Goal: Information Seeking & Learning: Learn about a topic

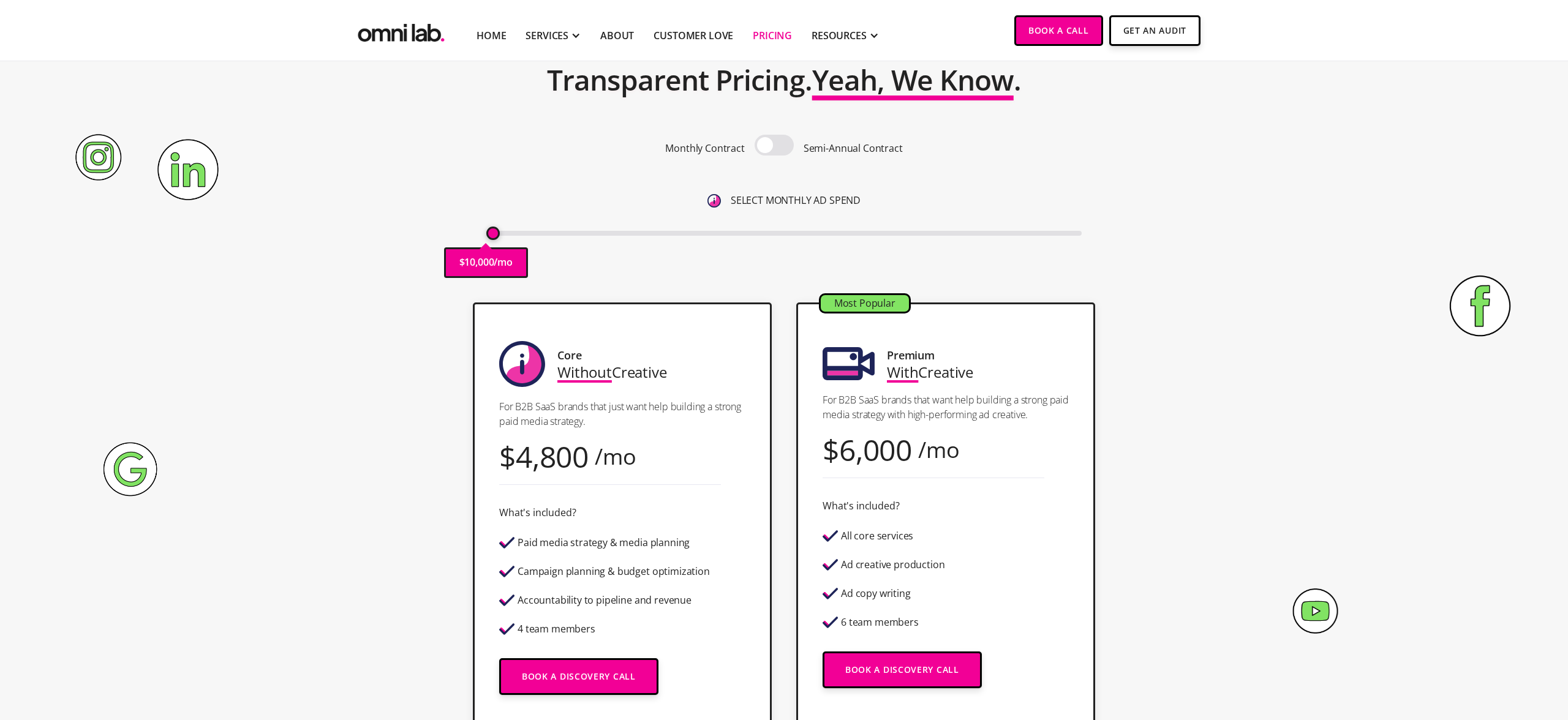
click at [772, 145] on span at bounding box center [774, 145] width 39 height 21
click at [774, 146] on input "checkbox" at bounding box center [774, 146] width 0 height 0
click at [772, 145] on span at bounding box center [774, 145] width 39 height 21
click at [774, 146] on input "checkbox" at bounding box center [774, 146] width 0 height 0
click at [772, 145] on span at bounding box center [774, 145] width 39 height 21
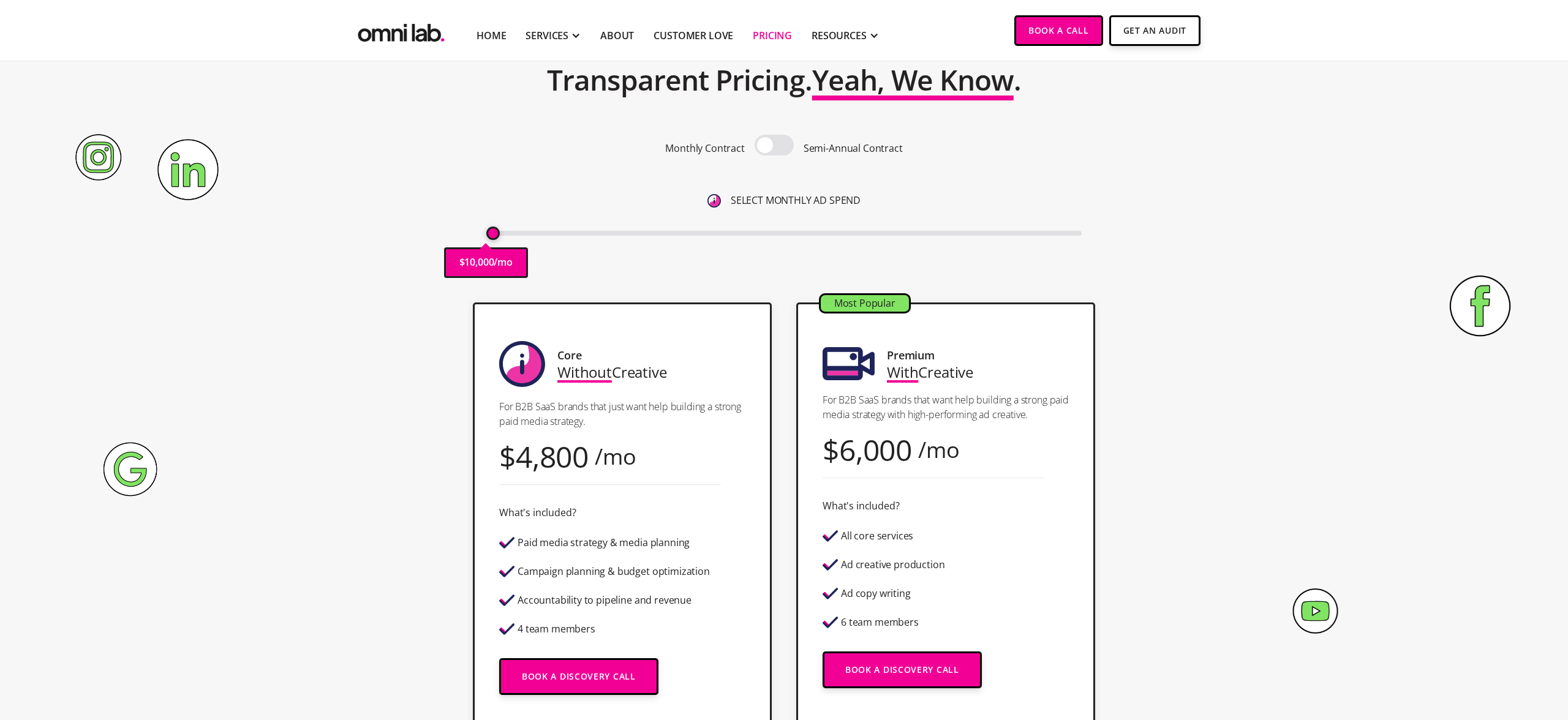
click at [774, 146] on input "checkbox" at bounding box center [774, 146] width 0 height 0
click at [772, 145] on span at bounding box center [774, 145] width 39 height 21
click at [774, 146] on input "checkbox" at bounding box center [774, 146] width 0 height 0
click at [772, 145] on span at bounding box center [774, 145] width 39 height 21
click at [774, 146] on input "checkbox" at bounding box center [774, 146] width 0 height 0
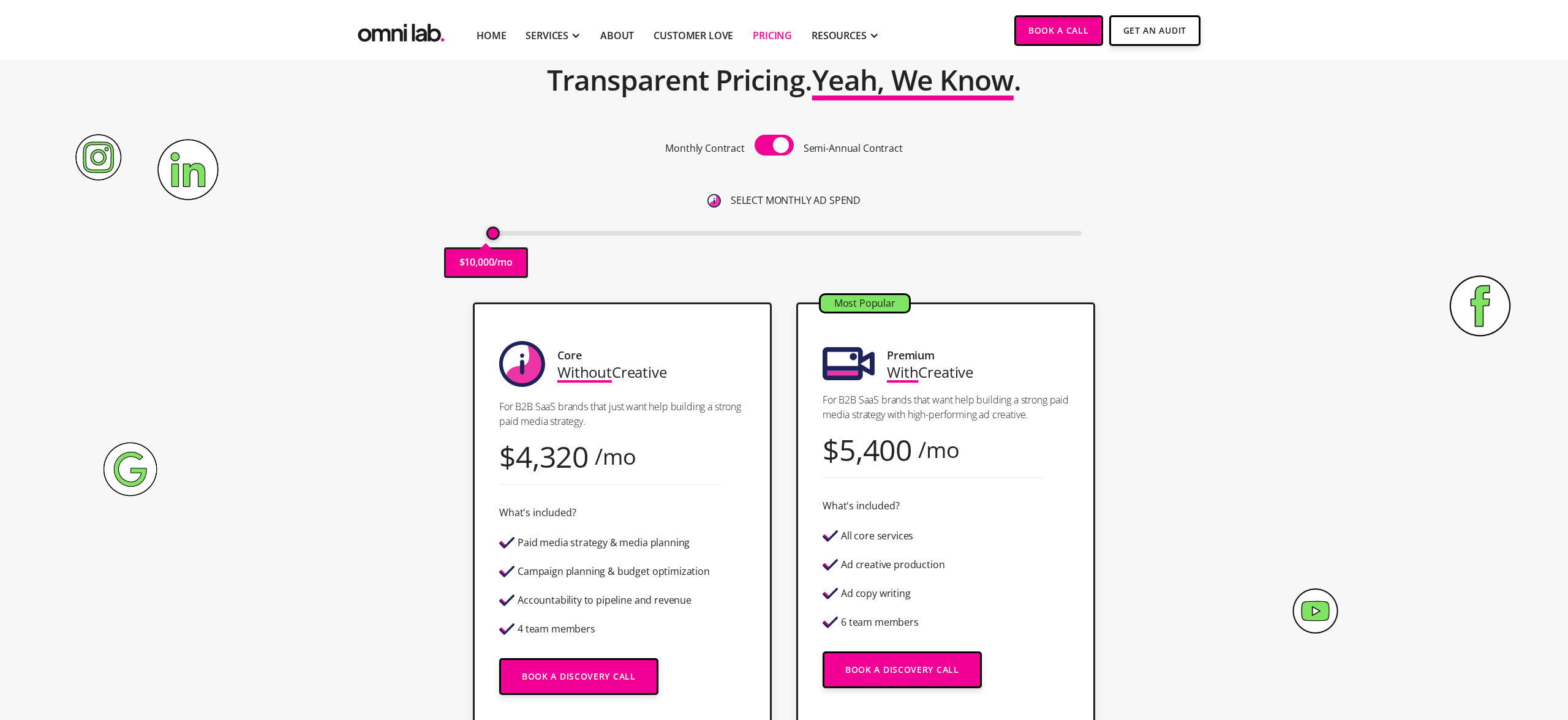
click at [772, 145] on span at bounding box center [774, 145] width 39 height 21
click at [774, 146] on input "checkbox" at bounding box center [774, 146] width 0 height 0
drag, startPoint x: 495, startPoint y: 236, endPoint x: 474, endPoint y: 238, distance: 21.1
click at [487, 236] on input "range" at bounding box center [784, 233] width 596 height 5
drag, startPoint x: 494, startPoint y: 232, endPoint x: 506, endPoint y: 232, distance: 12.0
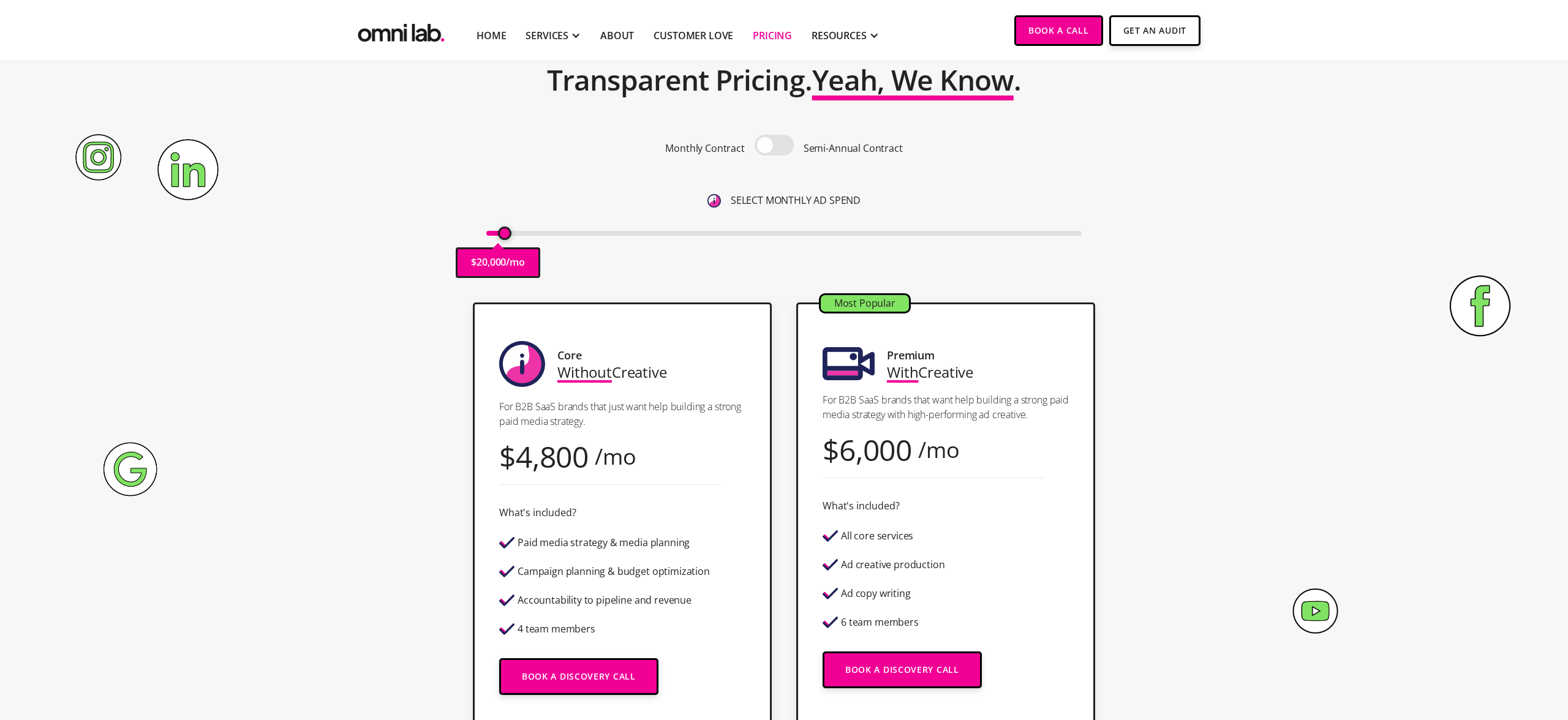
click at [506, 232] on input "range" at bounding box center [784, 233] width 596 height 5
drag, startPoint x: 508, startPoint y: 233, endPoint x: 501, endPoint y: 233, distance: 7.0
type input "15000"
click at [501, 233] on input "range" at bounding box center [784, 233] width 596 height 5
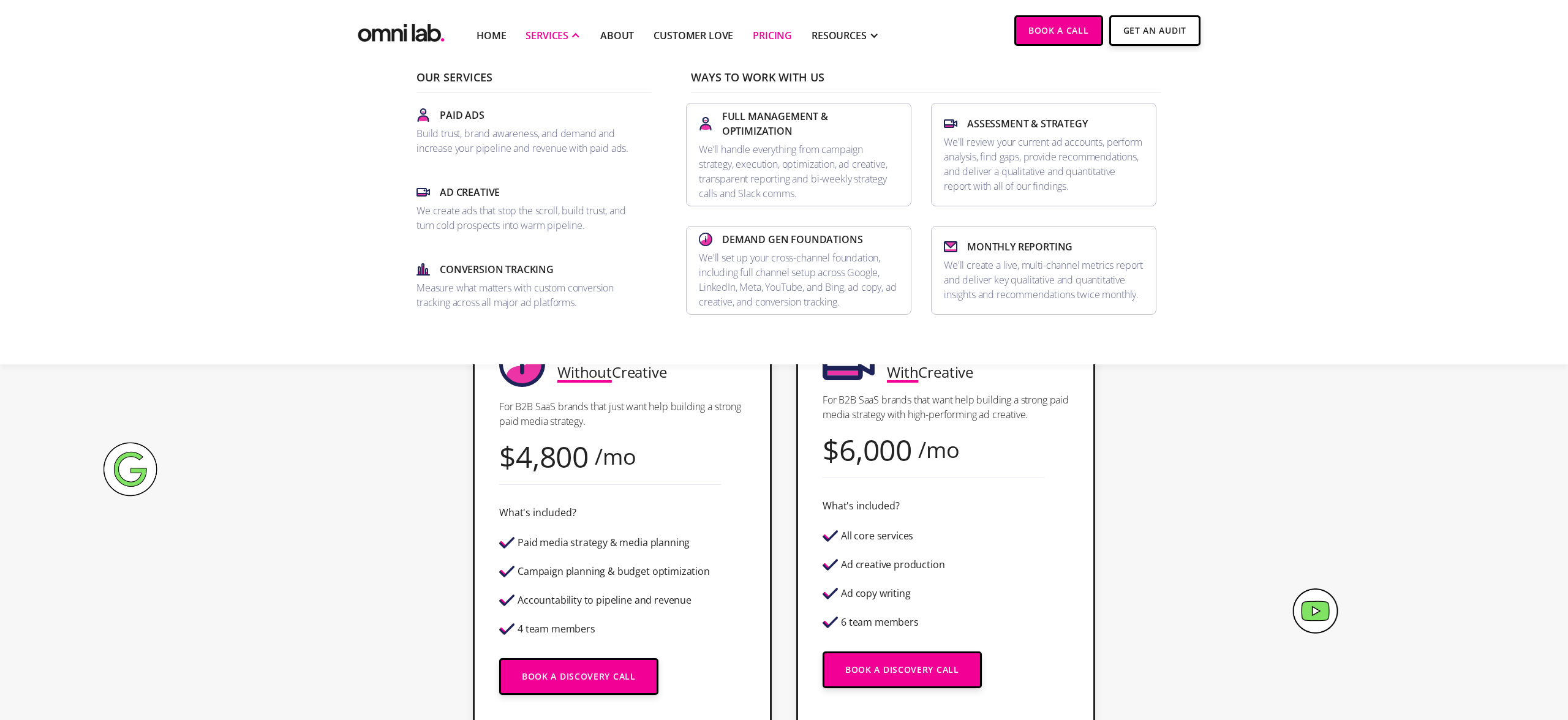
click at [563, 32] on div "SERVICES" at bounding box center [547, 35] width 43 height 15
click at [532, 199] on link "Ad Creative We create ads that stop the scroll, build trust, and turn cold pros…" at bounding box center [529, 209] width 235 height 57
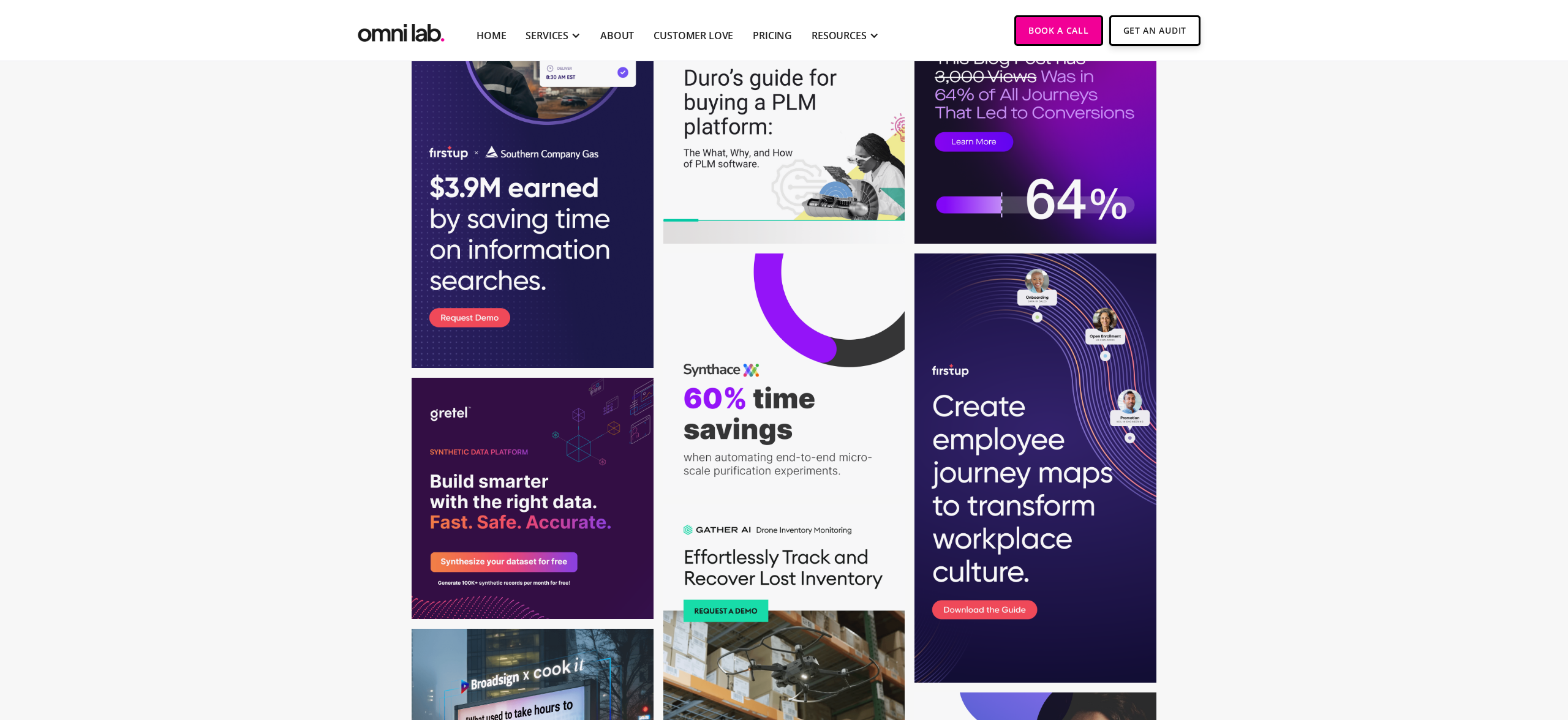
scroll to position [1337, 0]
